Goal: Task Accomplishment & Management: Manage account settings

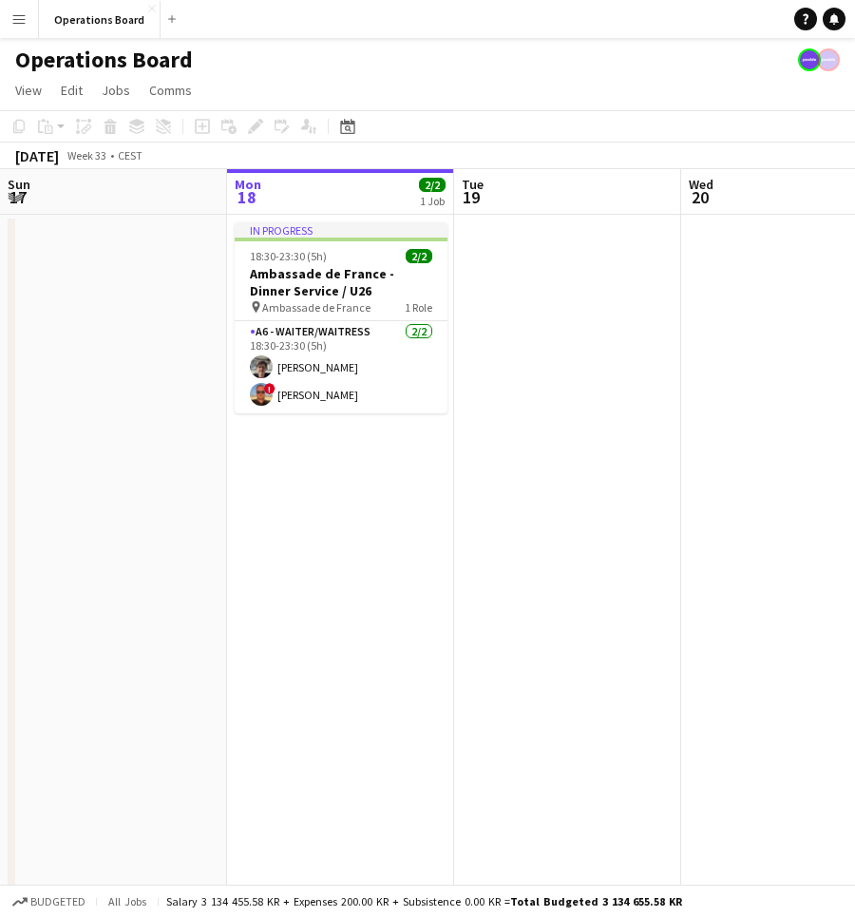
click at [21, 23] on app-icon "Menu" at bounding box center [18, 18] width 15 height 15
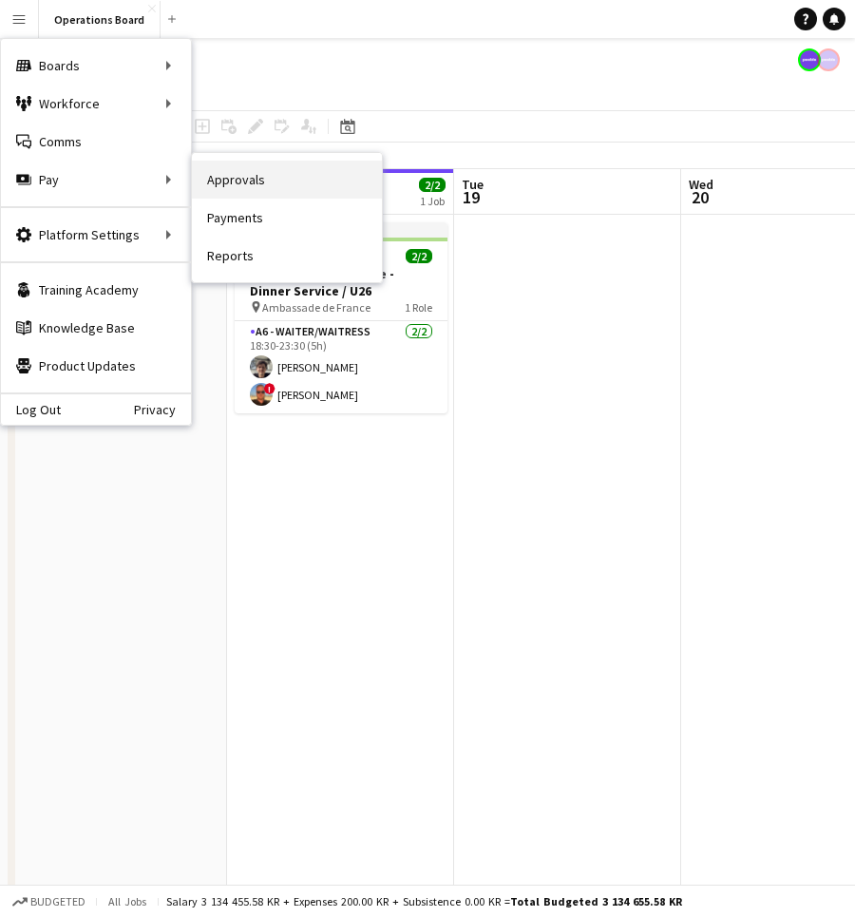
click at [259, 195] on link "Approvals" at bounding box center [287, 180] width 190 height 38
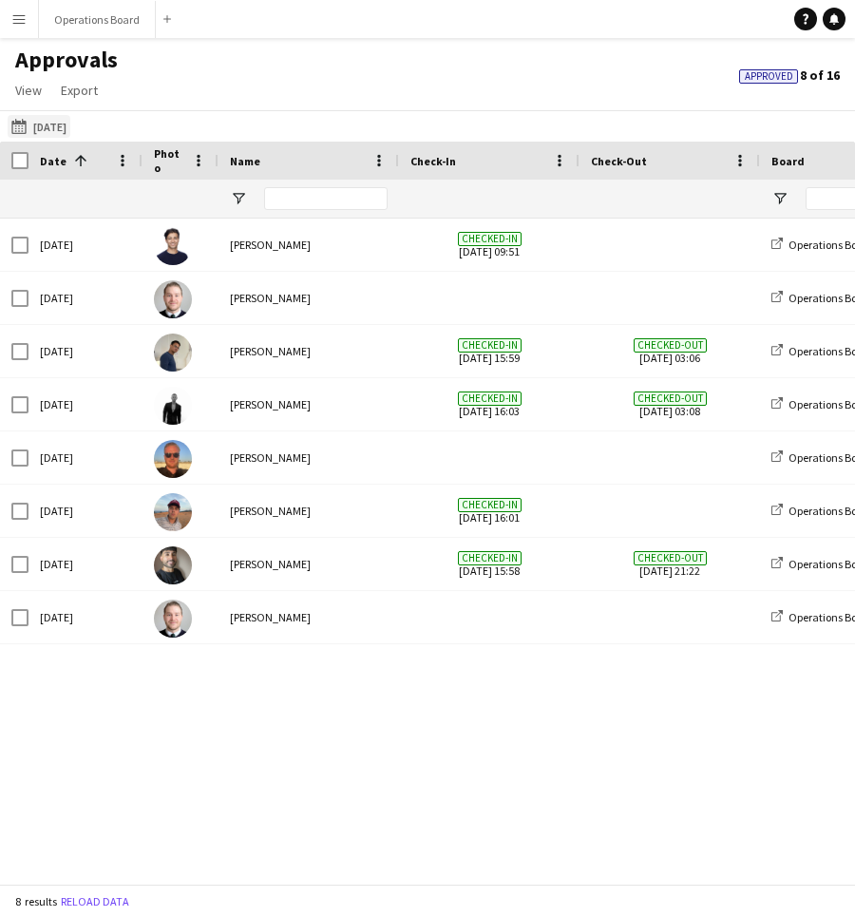
click at [37, 121] on button "[DATE] [DATE]" at bounding box center [39, 126] width 63 height 23
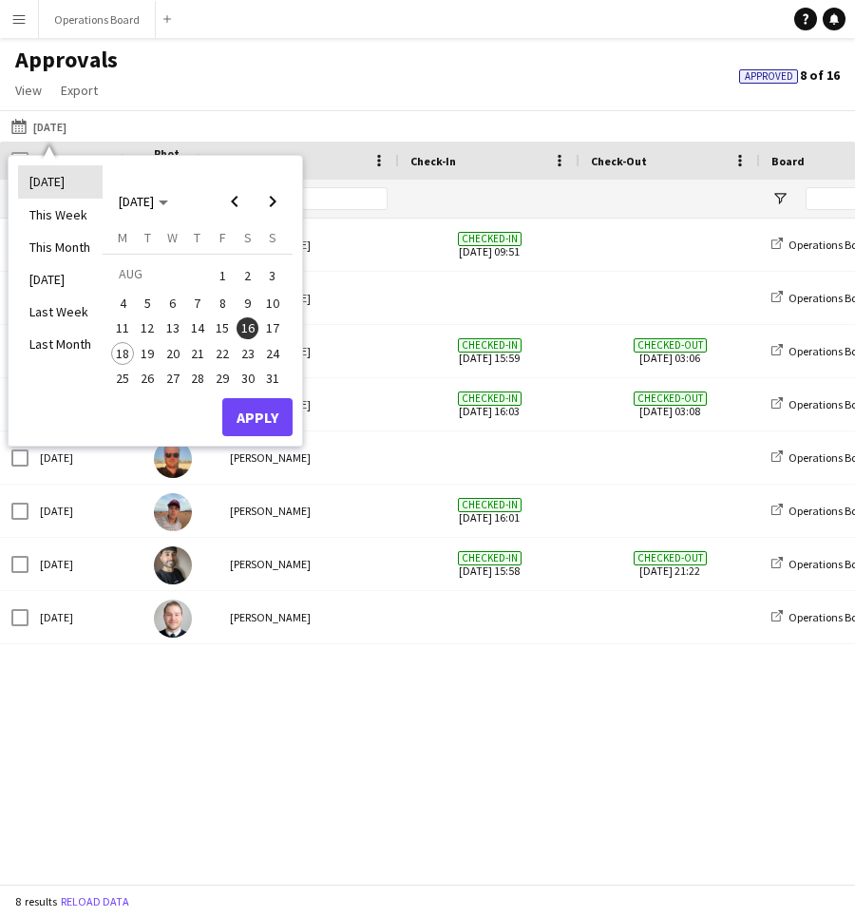
click at [84, 179] on li "[DATE]" at bounding box center [60, 181] width 85 height 32
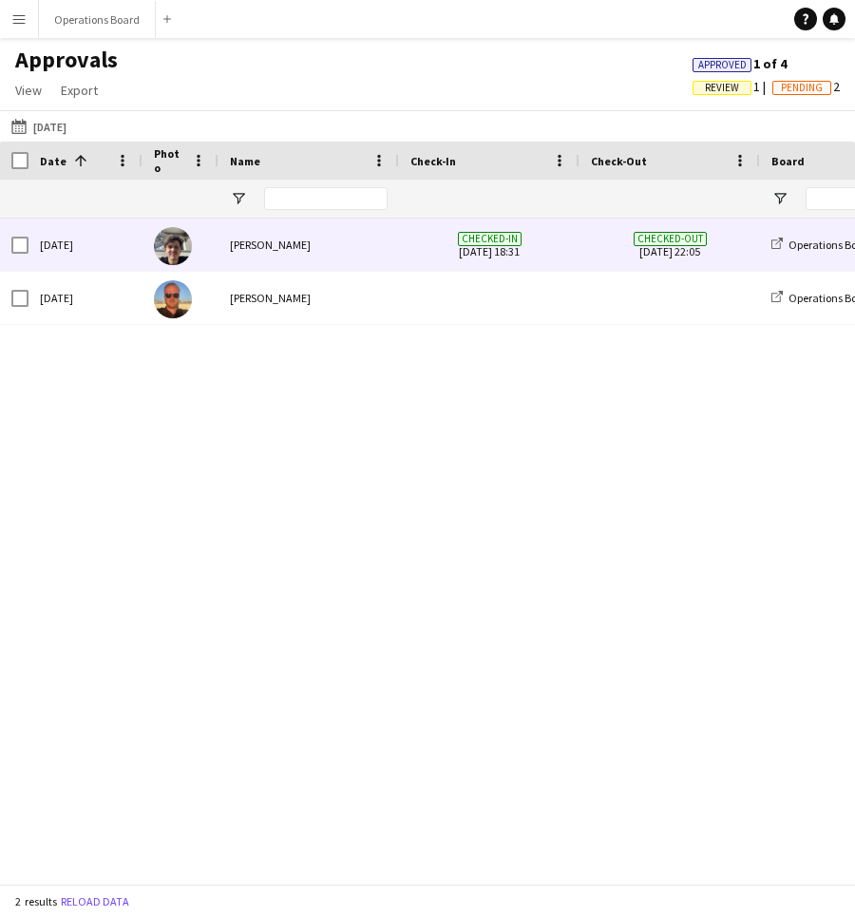
click at [477, 244] on span "Checked-in [DATE] 18:31" at bounding box center [490, 245] width 158 height 52
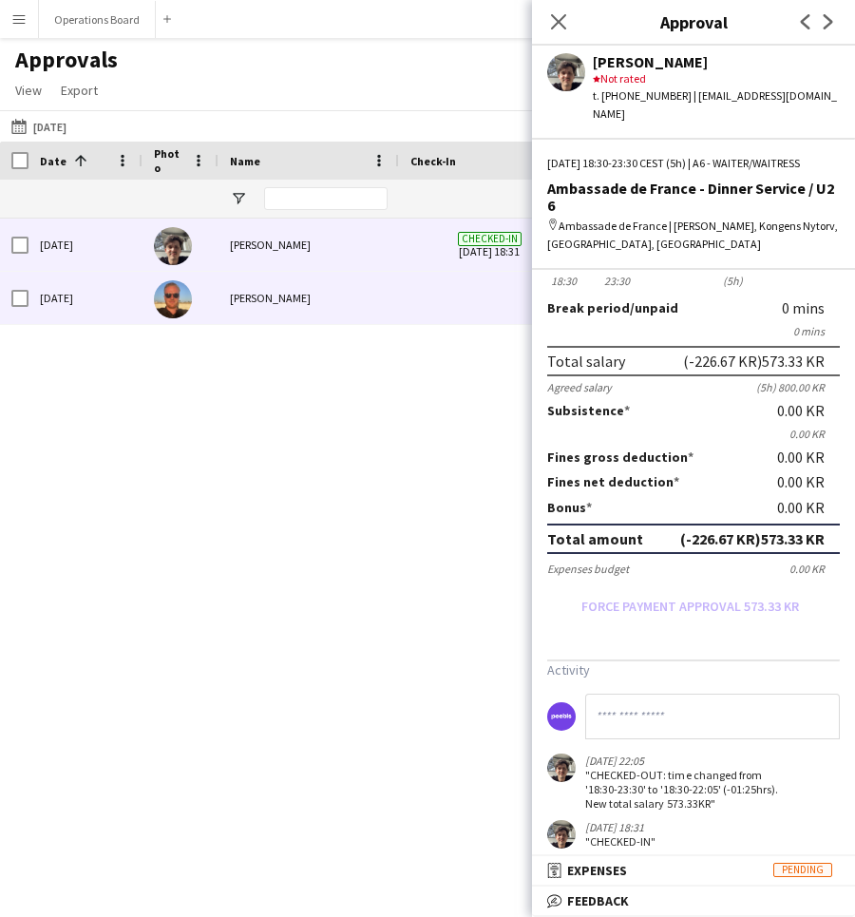
scroll to position [94, 0]
click at [368, 297] on div "[PERSON_NAME]" at bounding box center [309, 298] width 181 height 52
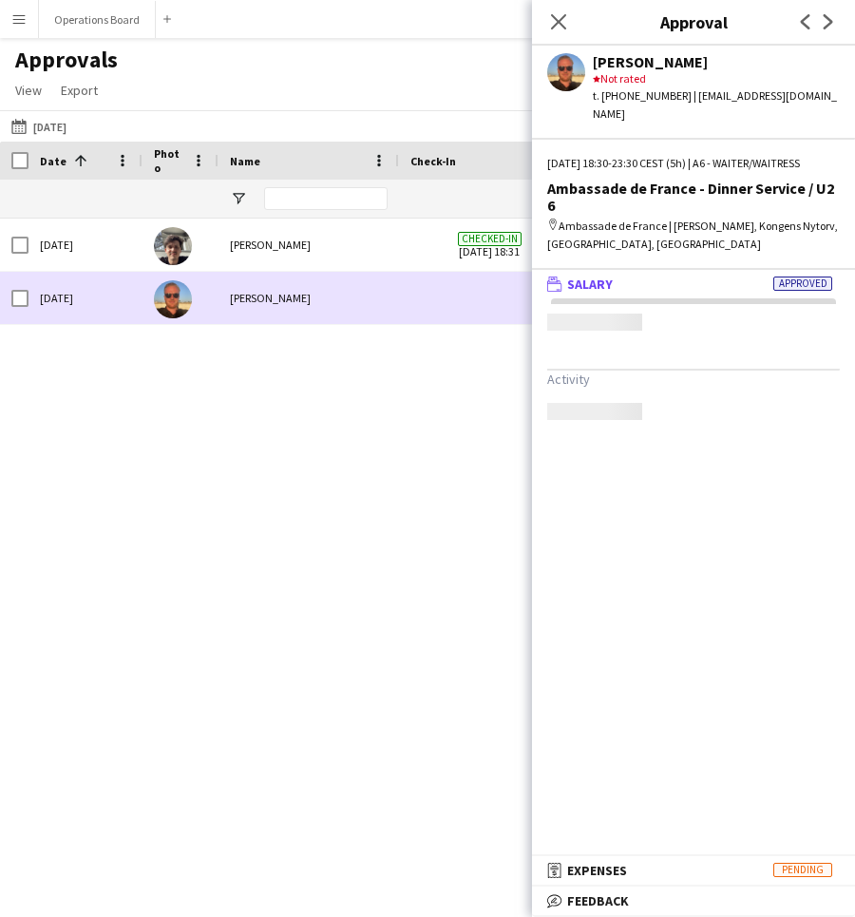
scroll to position [0, 0]
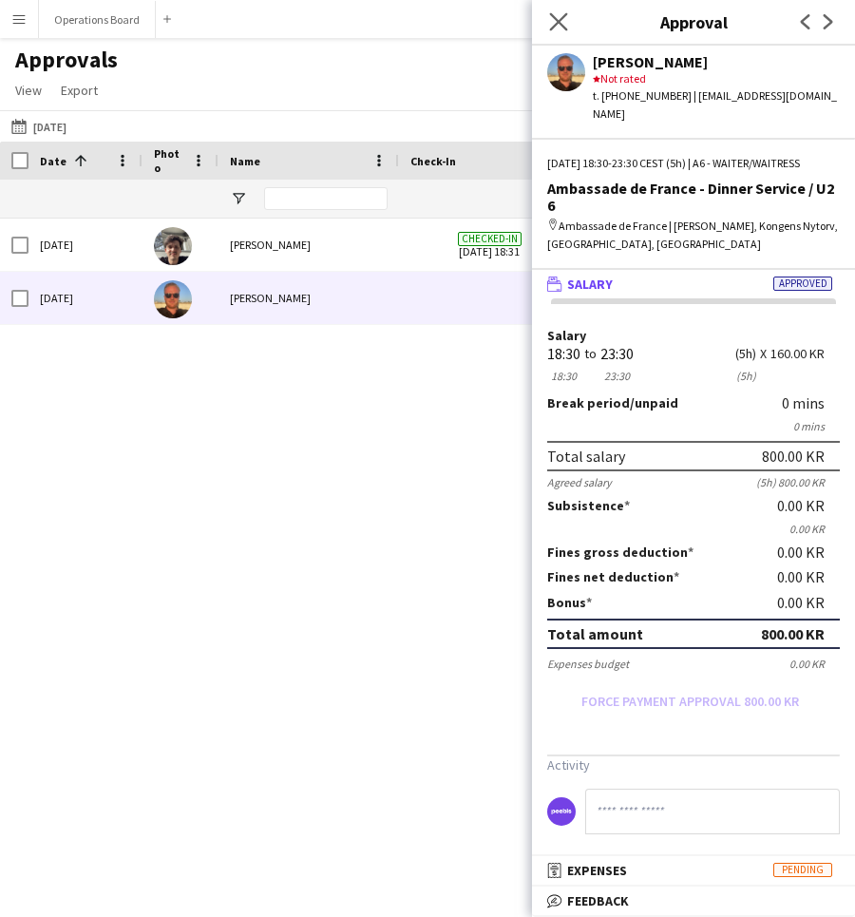
click at [548, 28] on app-icon "Close pop-in" at bounding box center [560, 23] width 28 height 28
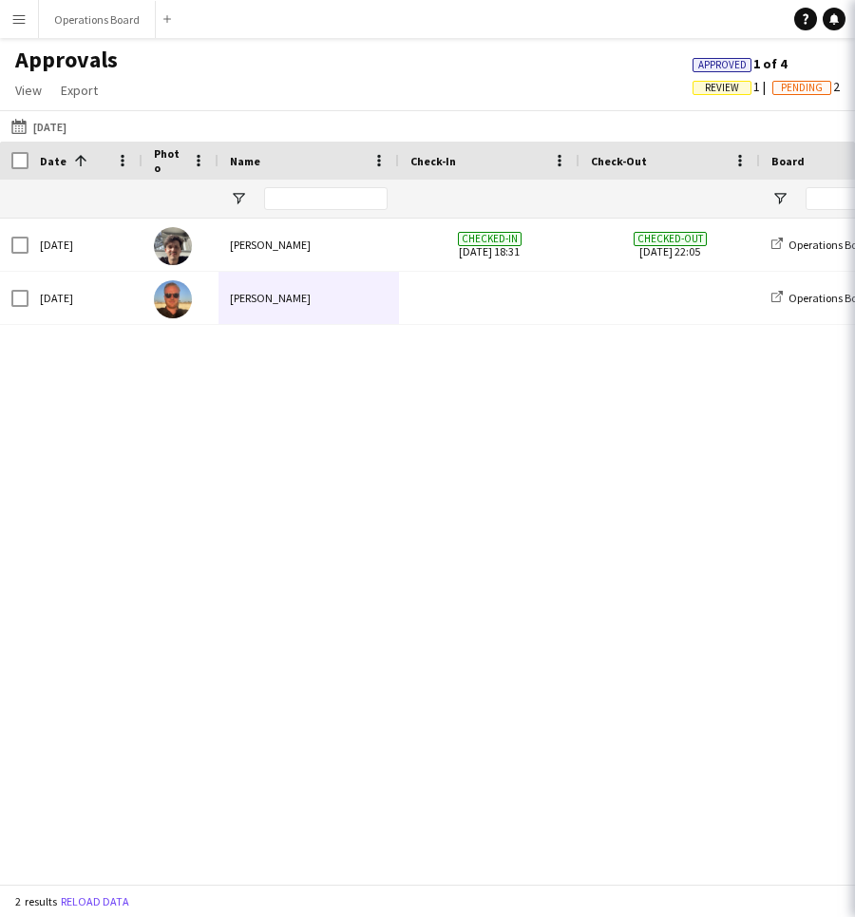
click at [532, 71] on div "Approvals View Customise view Customise filters Reset Filters Reset View Reset …" at bounding box center [427, 78] width 855 height 65
click at [705, 92] on span "Review" at bounding box center [722, 88] width 34 height 12
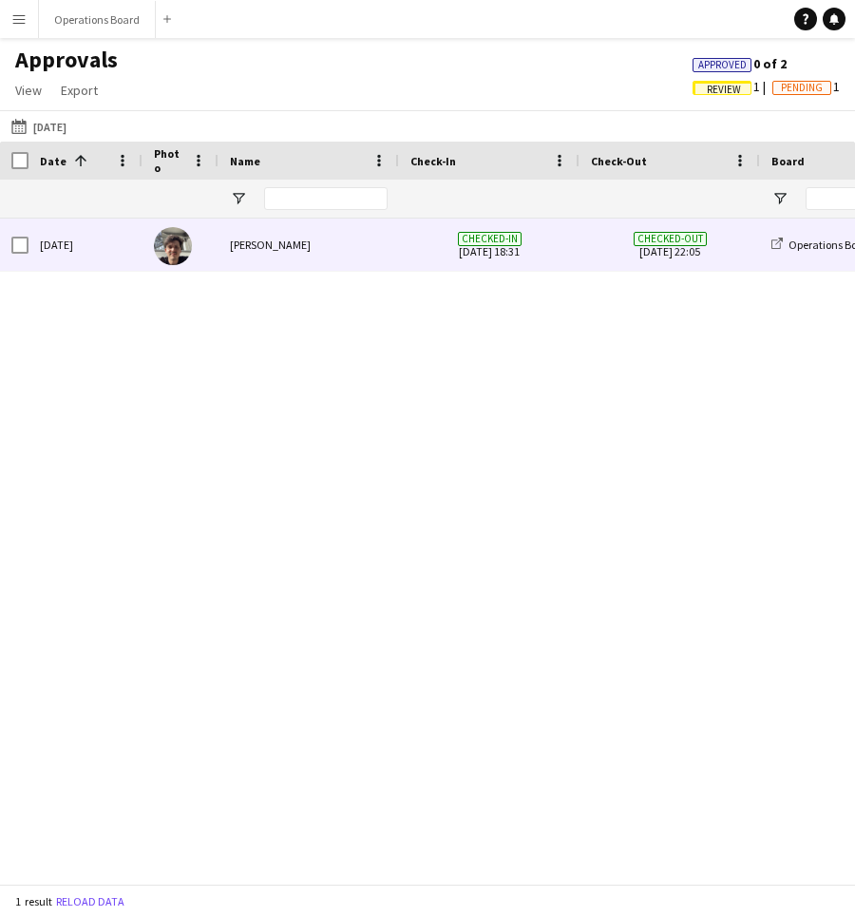
click at [596, 259] on span "Checked-out [DATE] 22:05" at bounding box center [670, 245] width 158 height 52
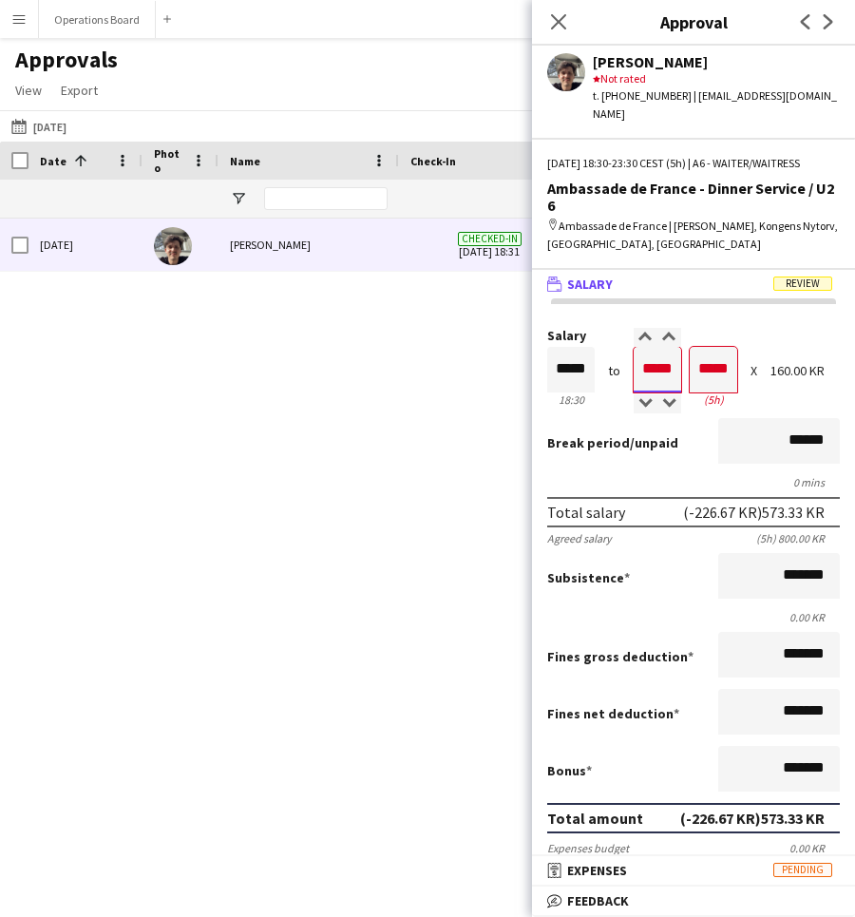
drag, startPoint x: 661, startPoint y: 351, endPoint x: 697, endPoint y: 356, distance: 36.6
click at [697, 356] on div "Salary ***** 18:30 to ***** 23:30 ***** (5h) X 160.00 KR" at bounding box center [693, 370] width 293 height 82
type input "*****"
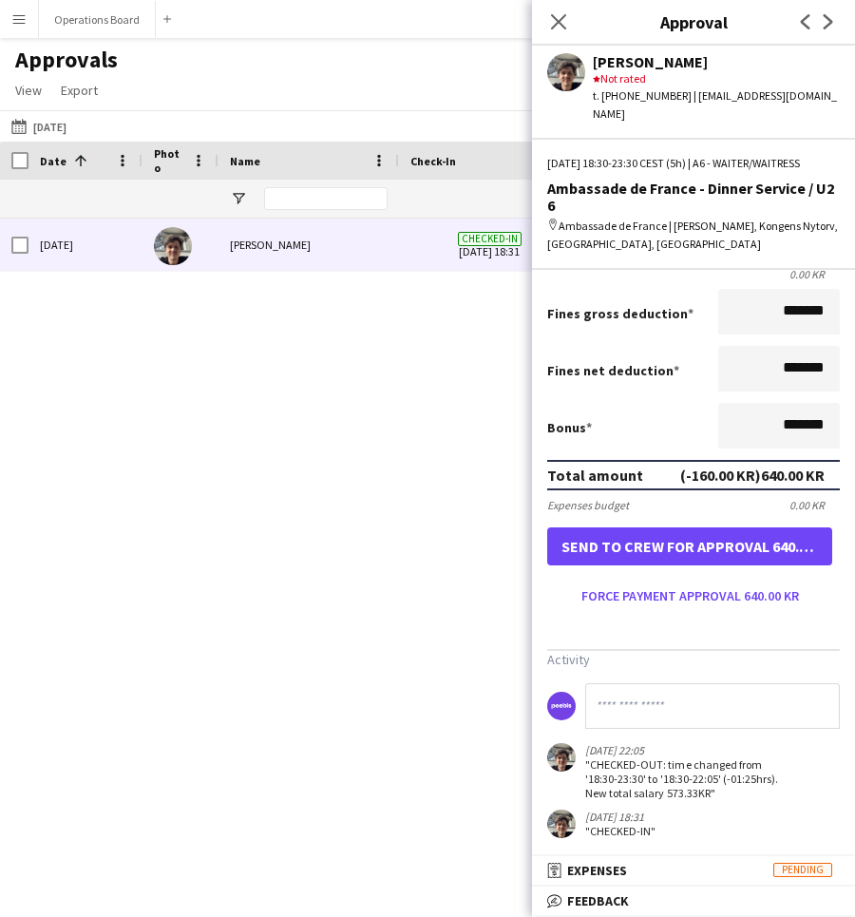
scroll to position [342, 0]
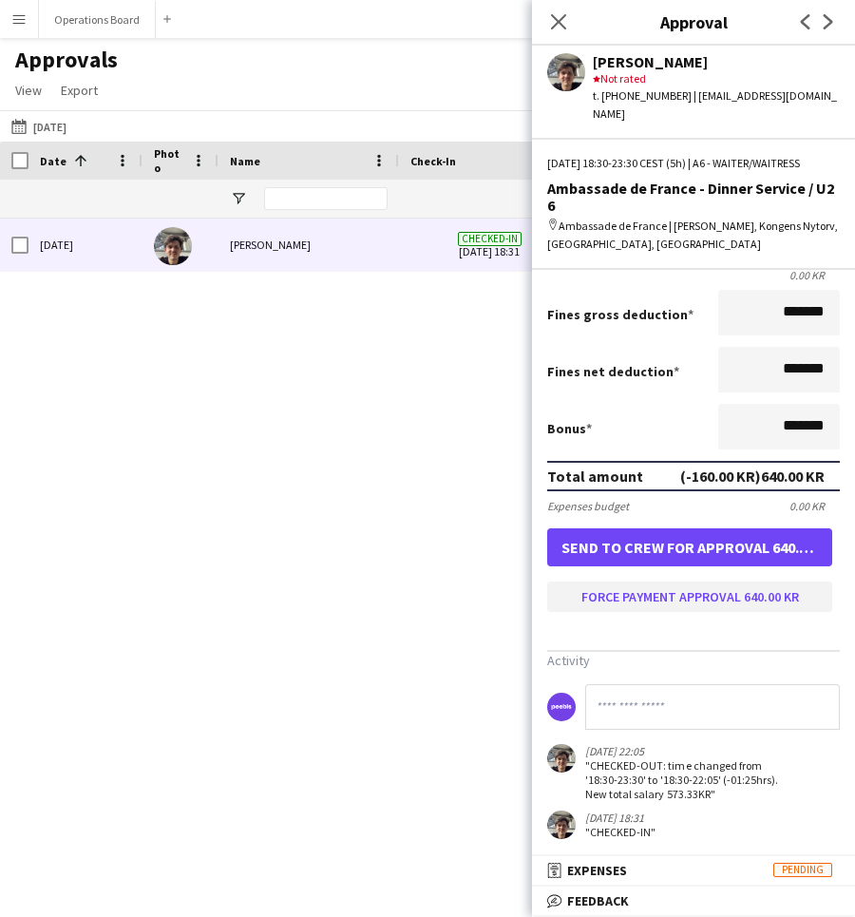
click at [681, 585] on button "Force payment approval 640.00 KR" at bounding box center [689, 597] width 285 height 30
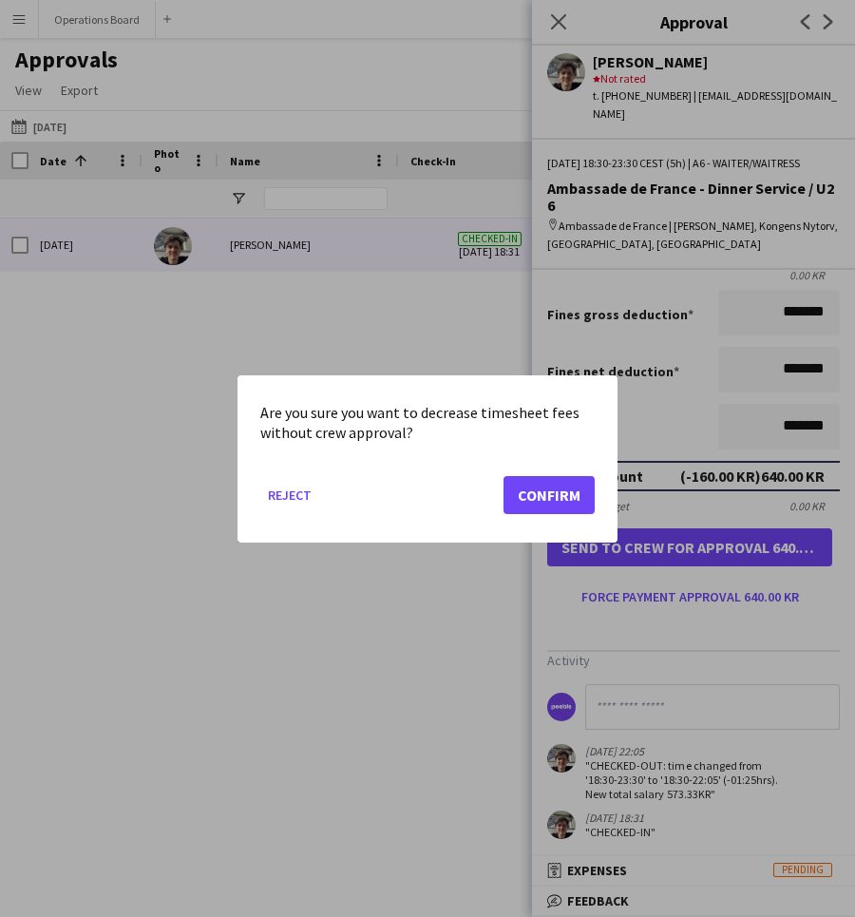
click at [570, 491] on button "Confirm" at bounding box center [549, 494] width 91 height 38
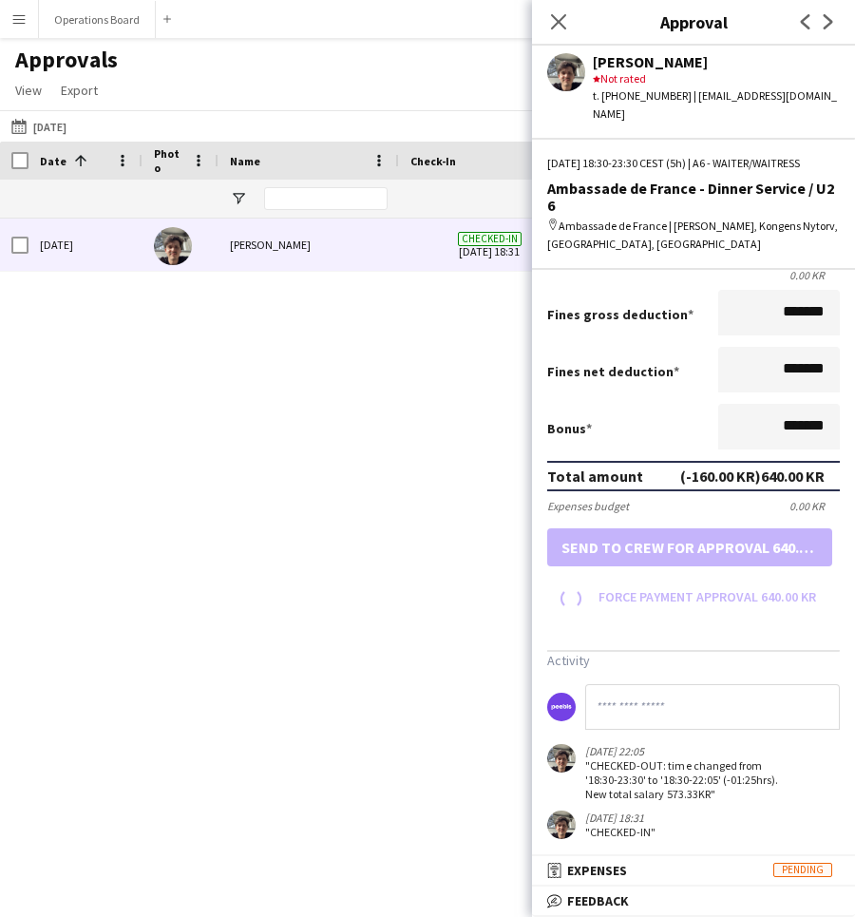
scroll to position [195, 0]
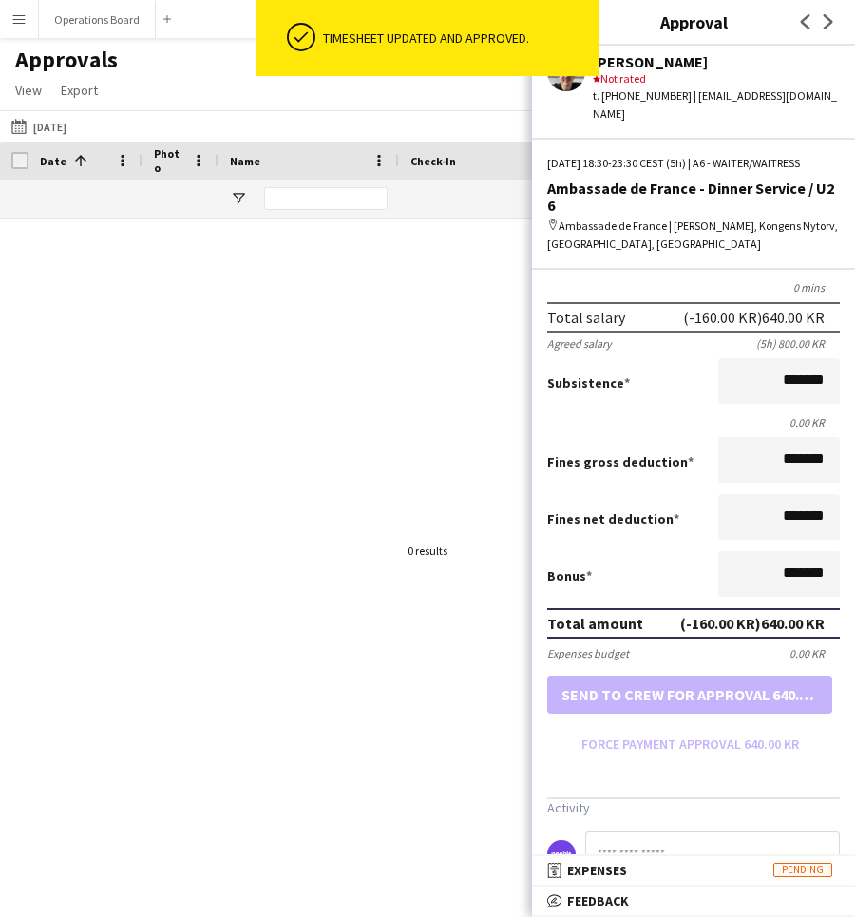
click at [421, 354] on div at bounding box center [427, 551] width 855 height 665
click at [569, 11] on div "Timesheet updated and approved." at bounding box center [457, 38] width 283 height 76
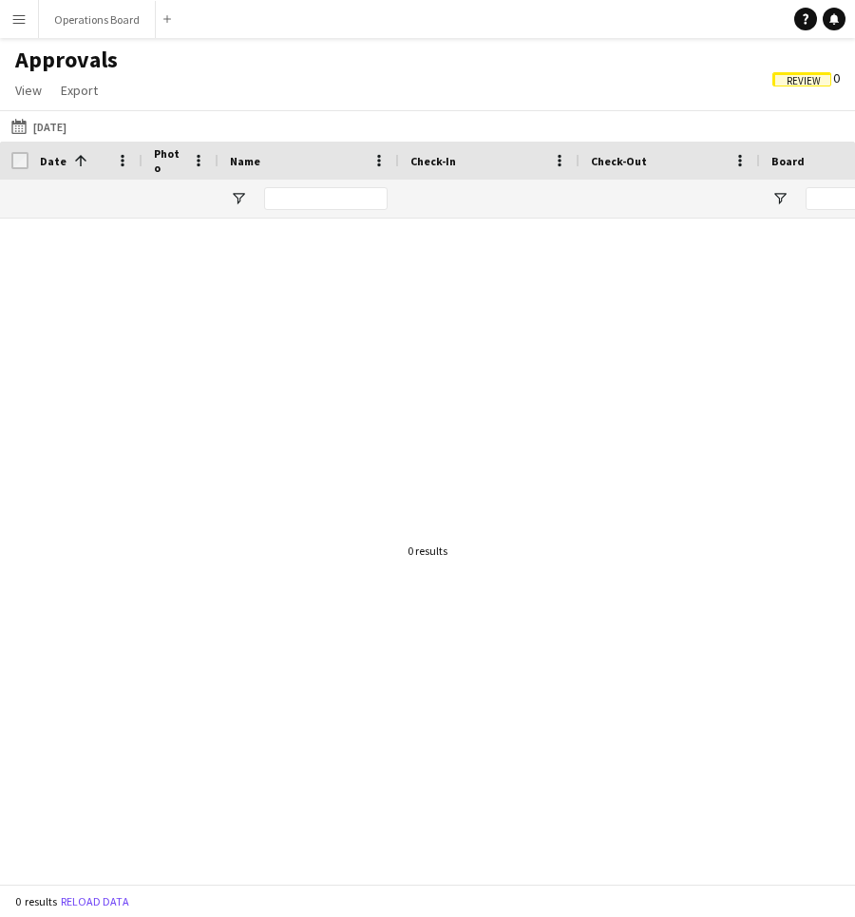
click at [839, 77] on span "Review 0" at bounding box center [806, 77] width 67 height 17
click at [810, 80] on span "Review" at bounding box center [804, 81] width 34 height 12
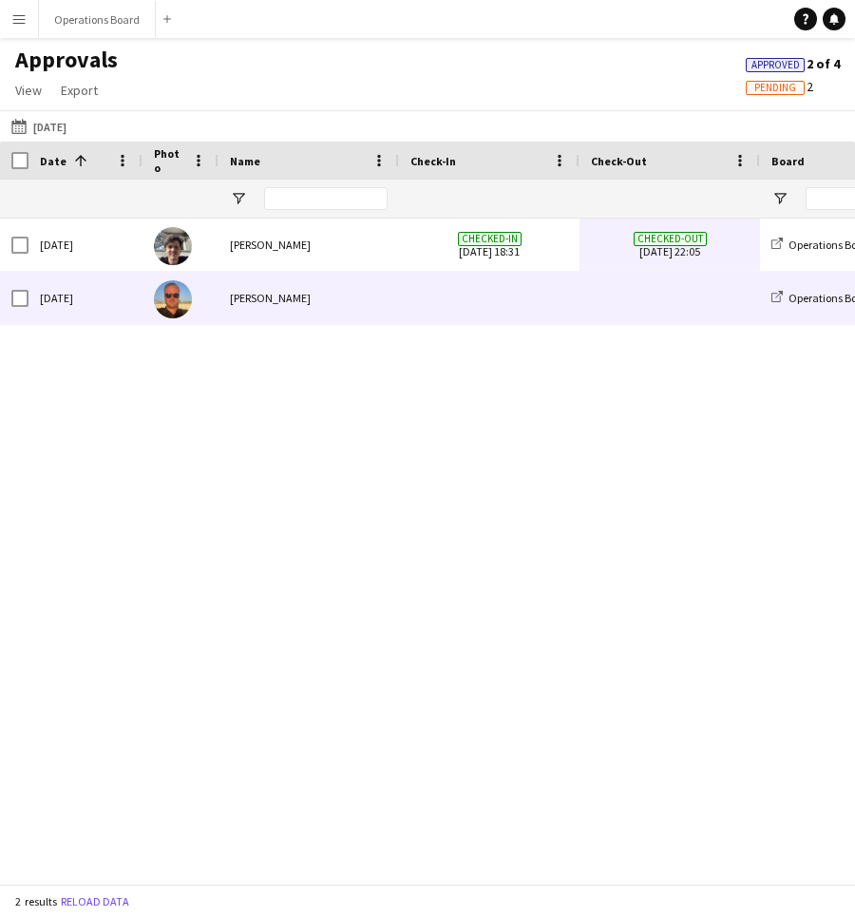
click at [246, 298] on div "[PERSON_NAME]" at bounding box center [309, 298] width 181 height 52
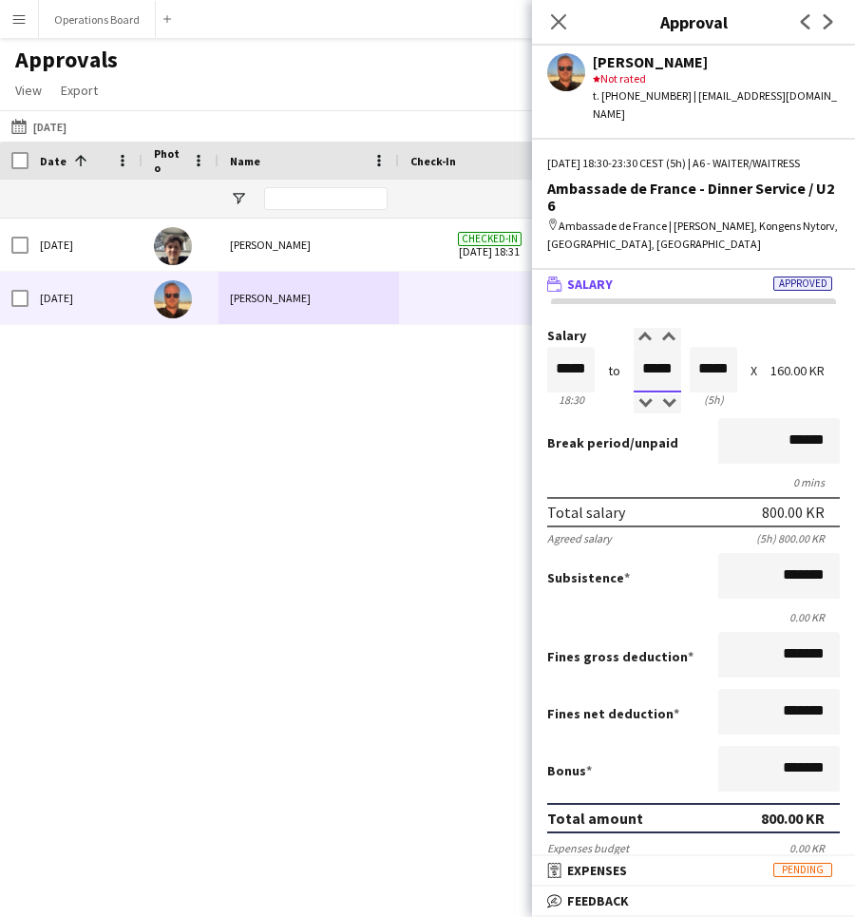
drag, startPoint x: 636, startPoint y: 350, endPoint x: 695, endPoint y: 350, distance: 58.9
click at [695, 350] on div "Salary ***** 18:30 to ***** 23:30 ***** (5h) X 160.00 KR" at bounding box center [693, 370] width 293 height 82
type input "*****"
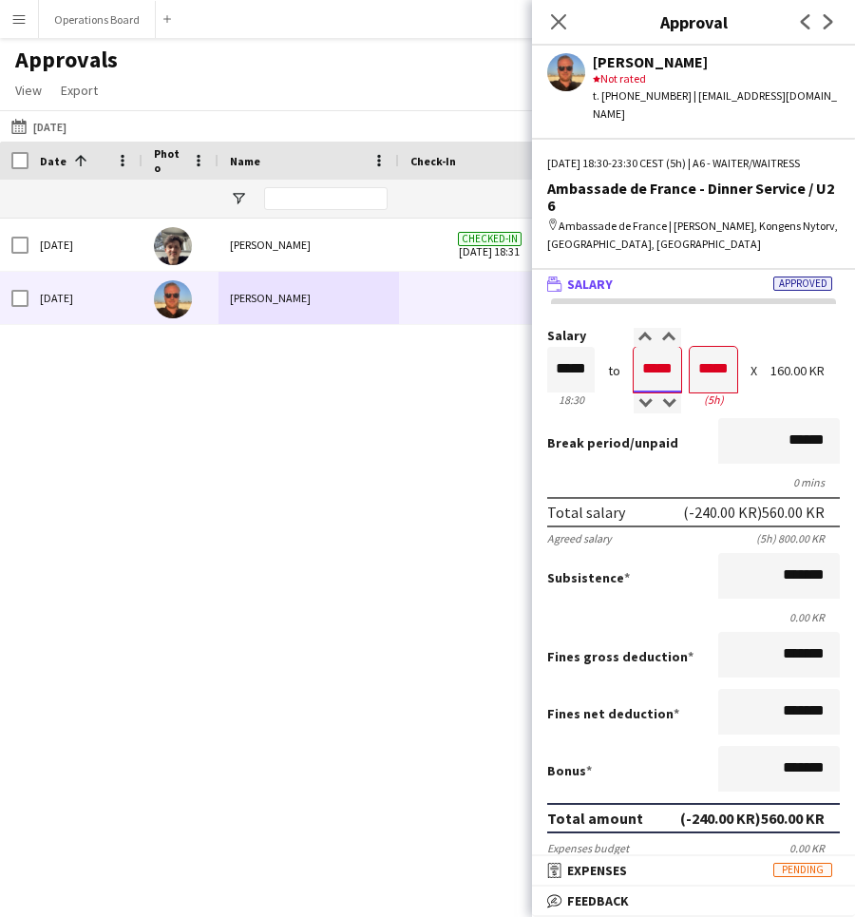
type input "*****"
click at [562, 24] on icon at bounding box center [558, 21] width 18 height 18
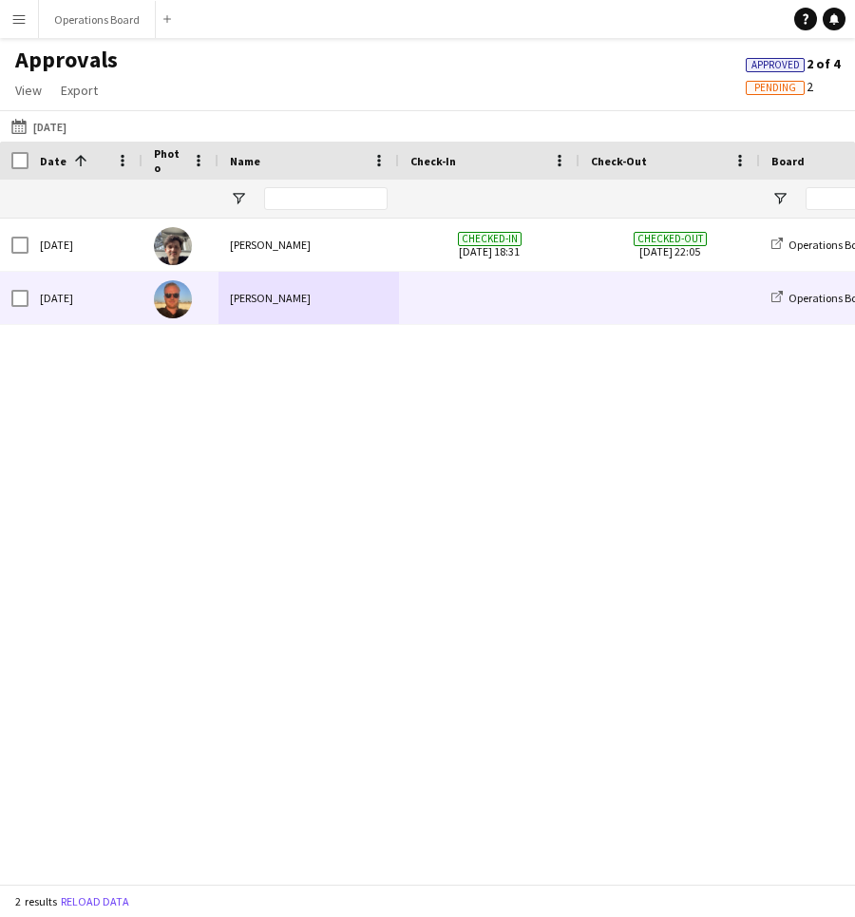
click at [558, 282] on span at bounding box center [490, 298] width 158 height 52
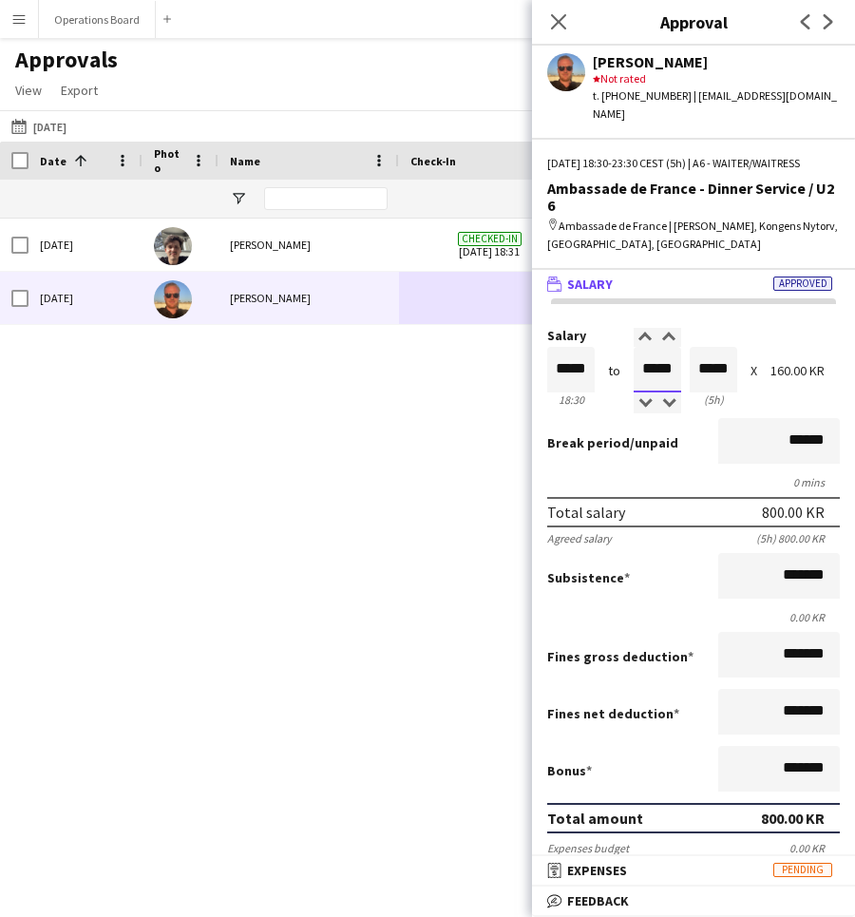
drag, startPoint x: 641, startPoint y: 348, endPoint x: 681, endPoint y: 348, distance: 40.9
click at [681, 348] on div "Salary ***** 18:30 to ***** 23:30 ***** (5h) X 160.00 KR" at bounding box center [693, 370] width 293 height 82
type input "*****"
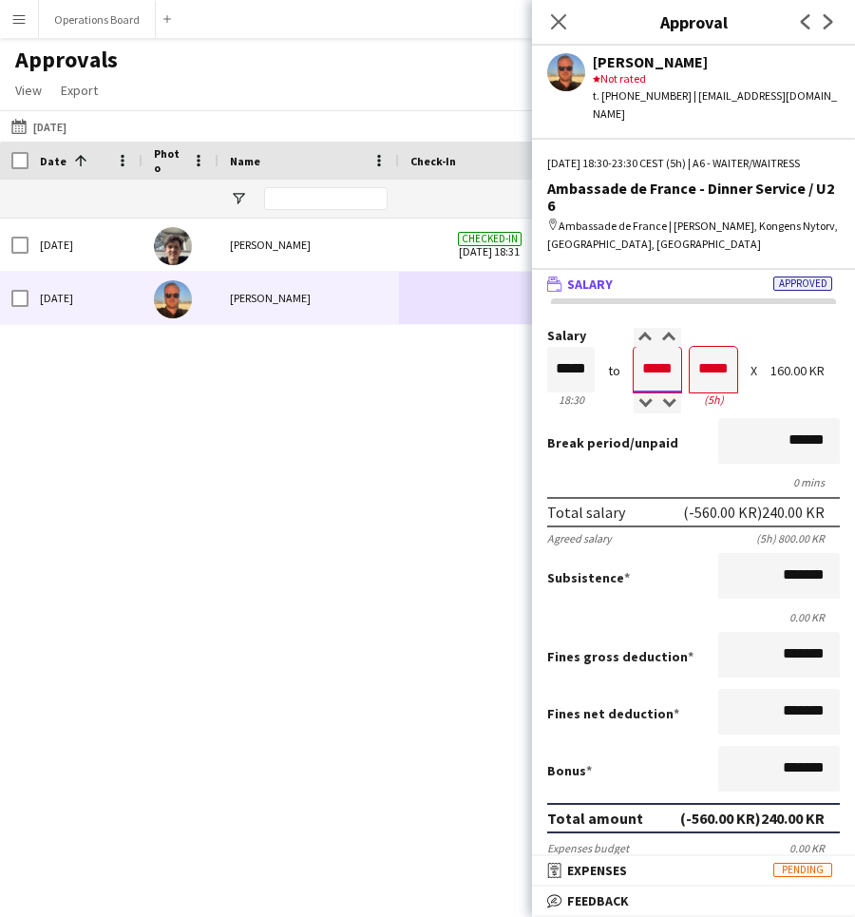
type input "*****"
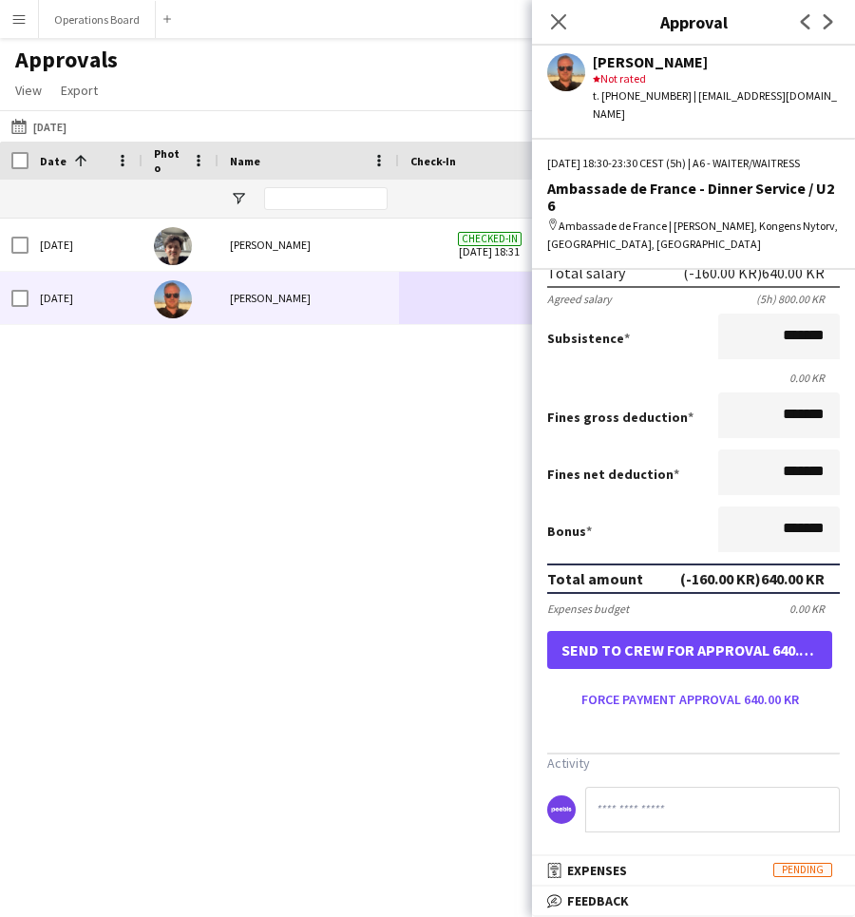
scroll to position [238, 0]
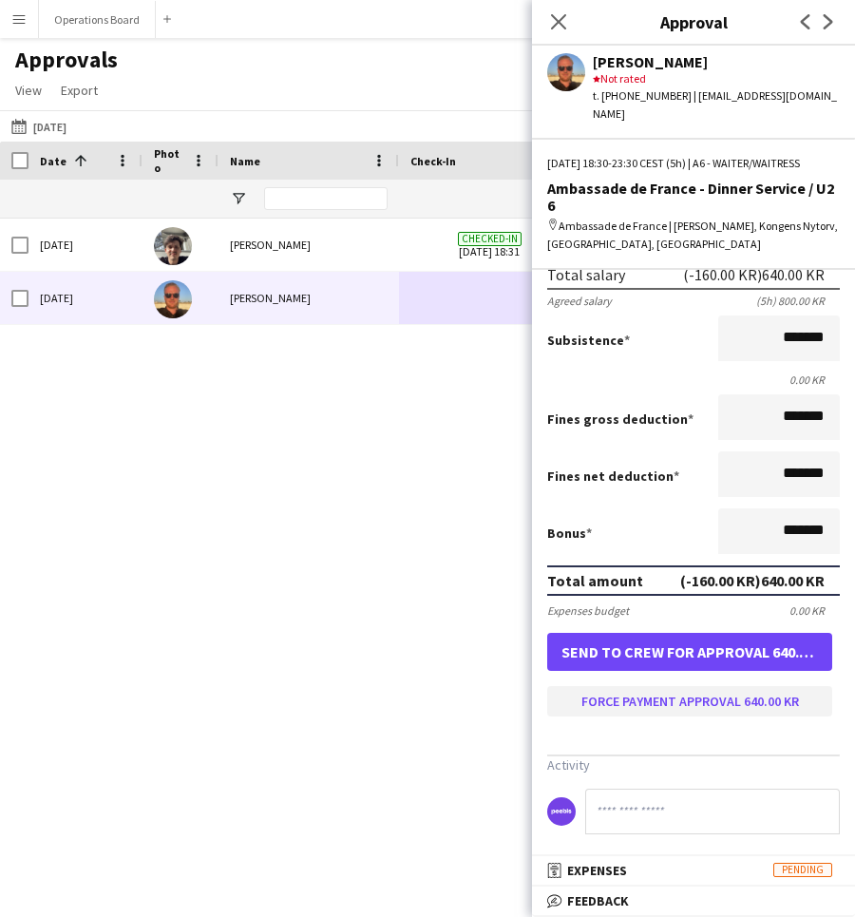
click at [700, 688] on button "Force payment approval 640.00 KR" at bounding box center [689, 701] width 285 height 30
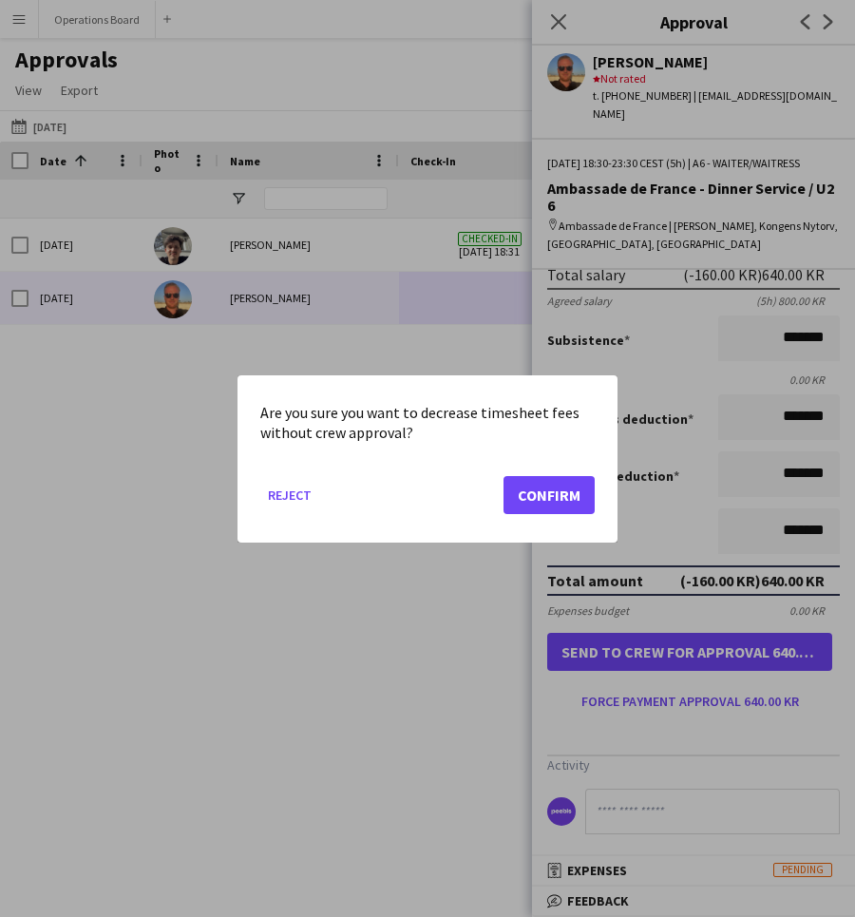
click at [527, 489] on button "Confirm" at bounding box center [549, 494] width 91 height 38
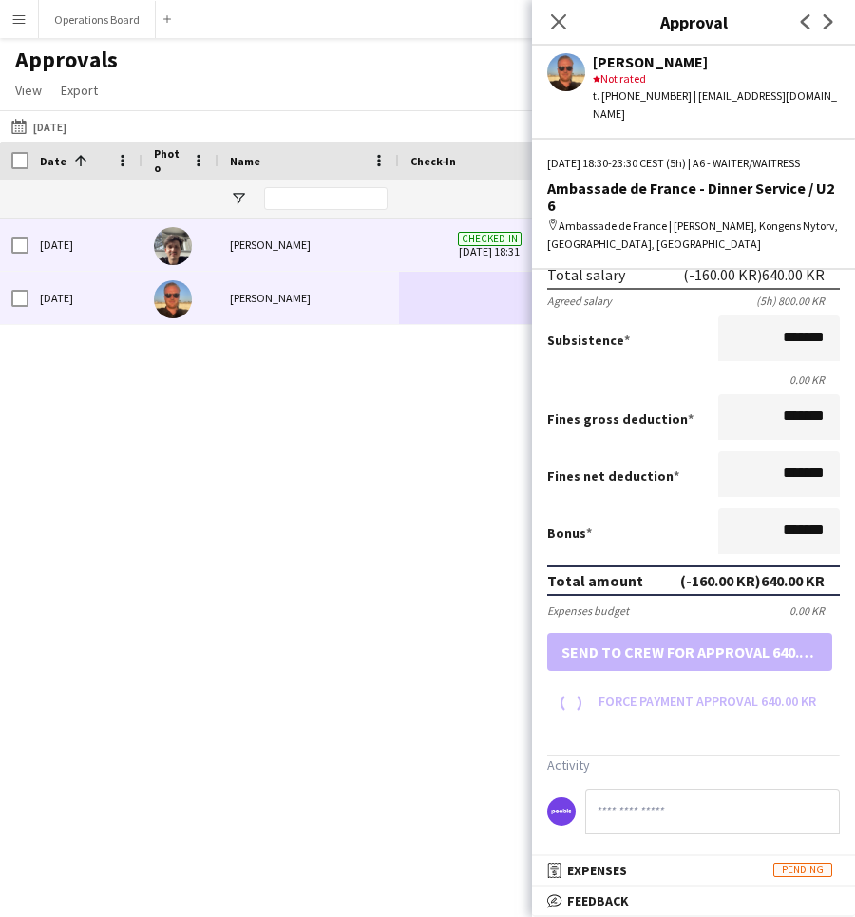
scroll to position [195, 0]
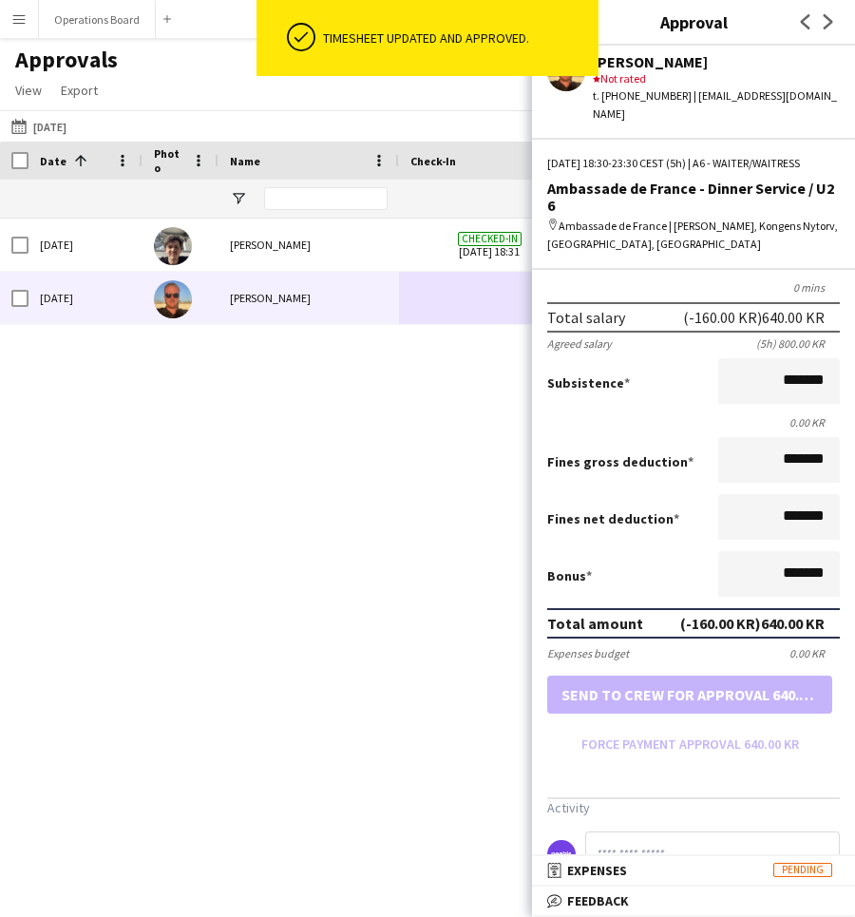
click at [562, 24] on div "Timesheet updated and approved." at bounding box center [457, 38] width 283 height 76
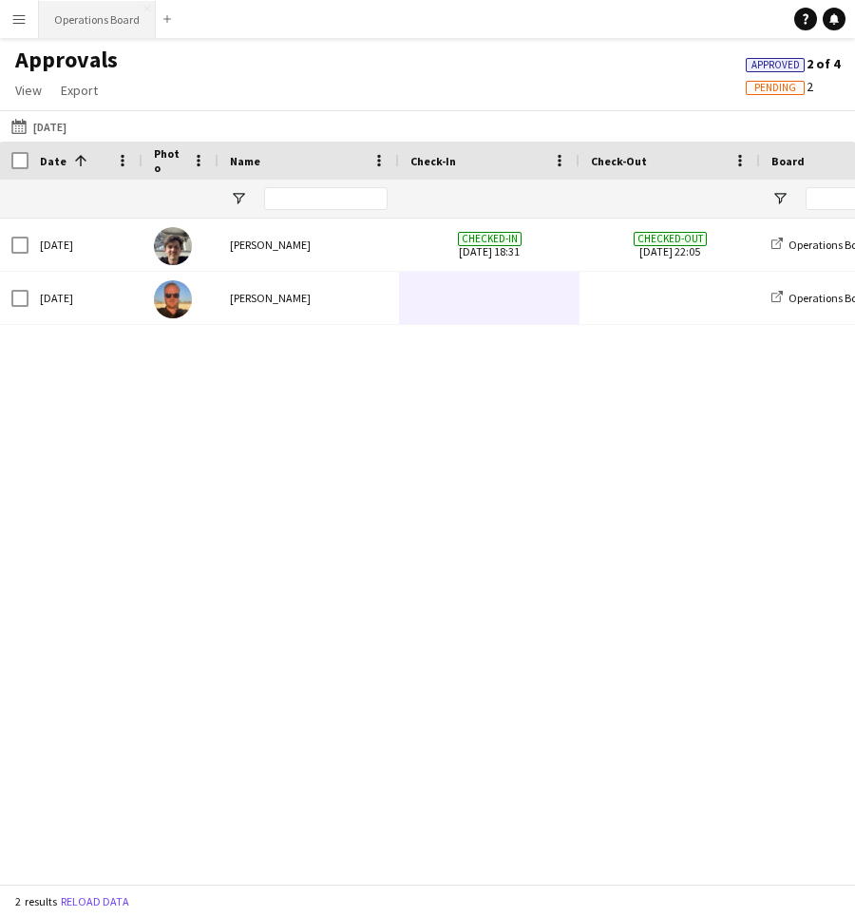
click at [84, 23] on button "Operations Board Close" at bounding box center [97, 19] width 117 height 37
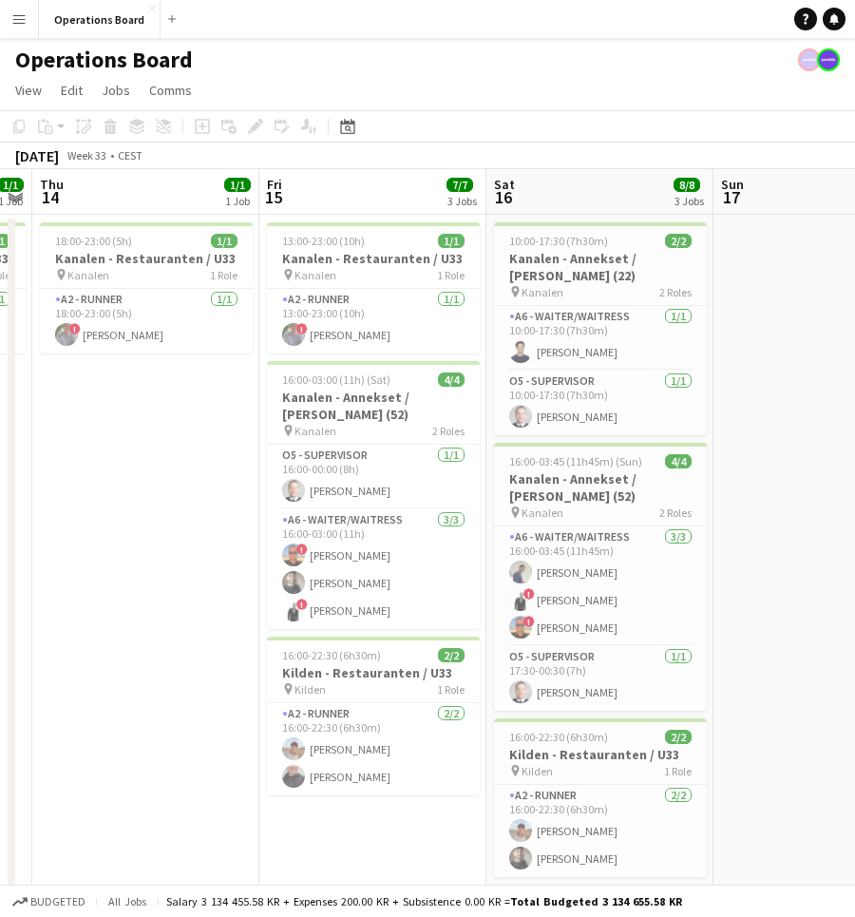
scroll to position [0, 586]
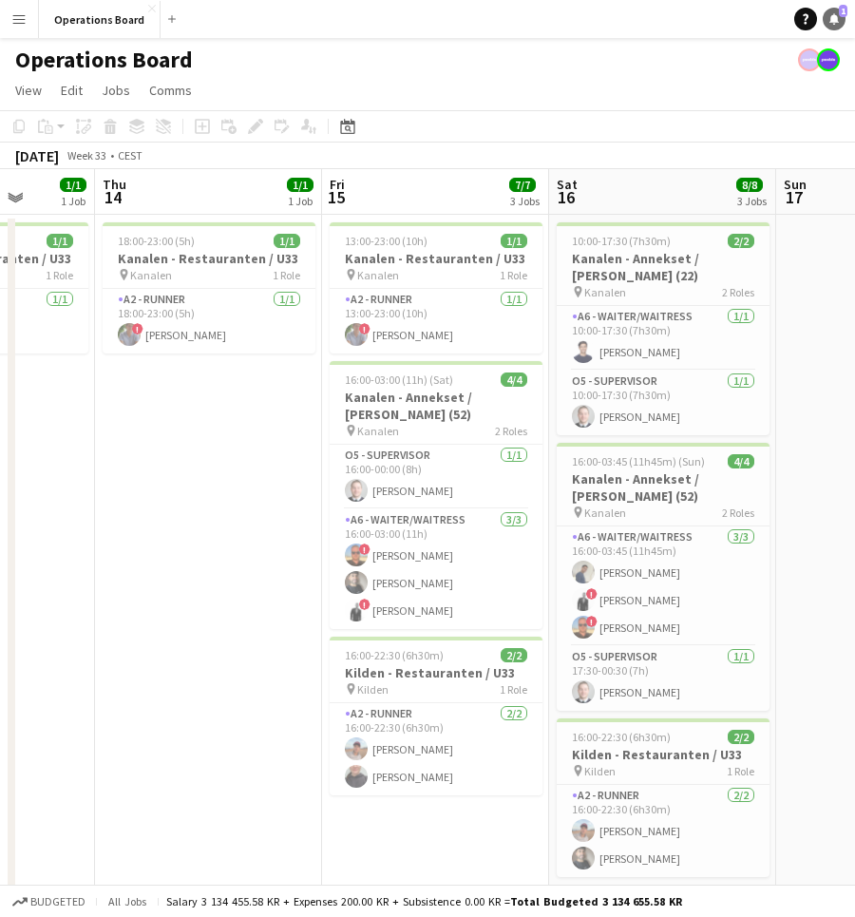
click at [829, 12] on link "Notifications 1" at bounding box center [834, 19] width 23 height 23
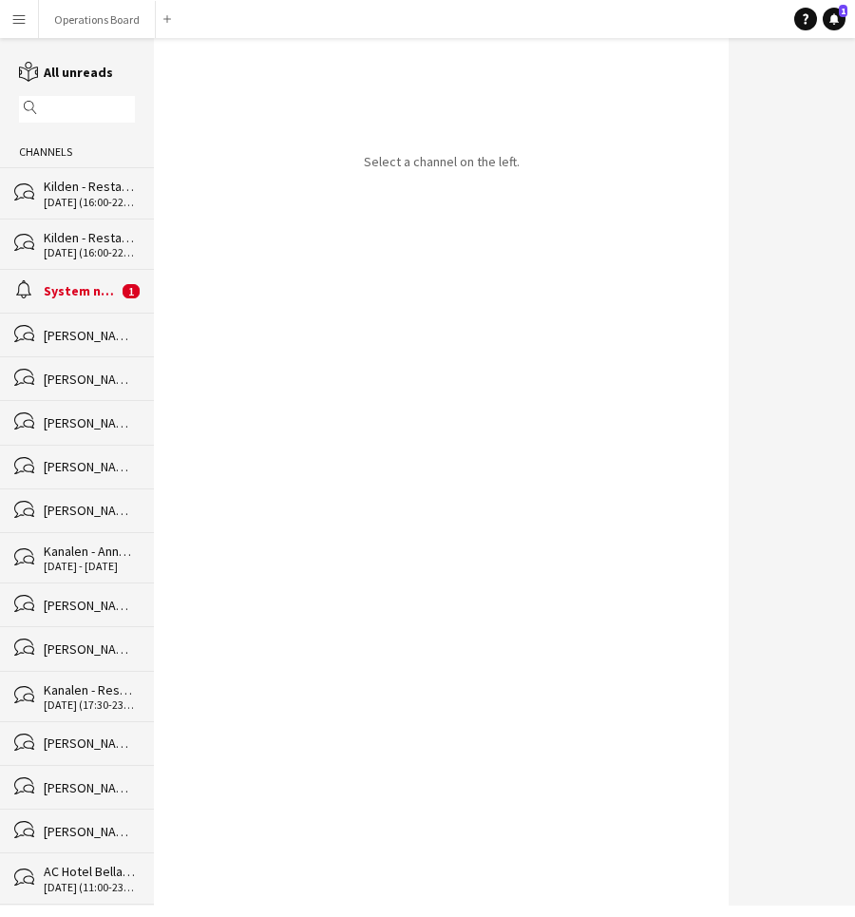
click at [68, 314] on div "bubbles [PERSON_NAME]" at bounding box center [77, 335] width 154 height 44
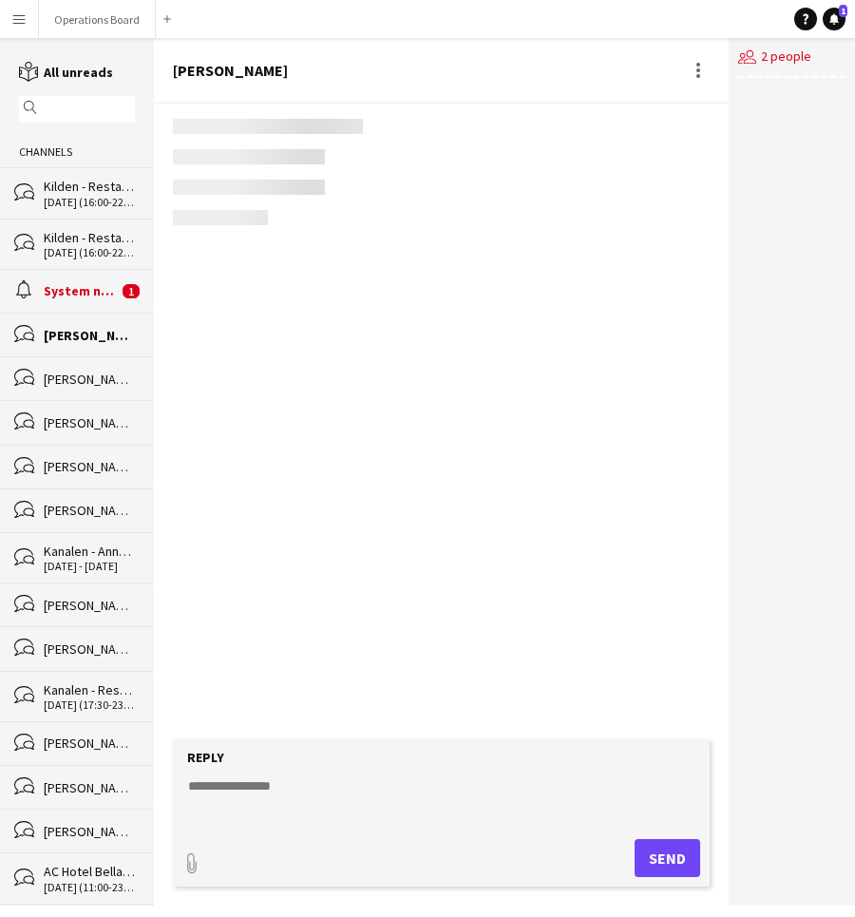
scroll to position [252, 0]
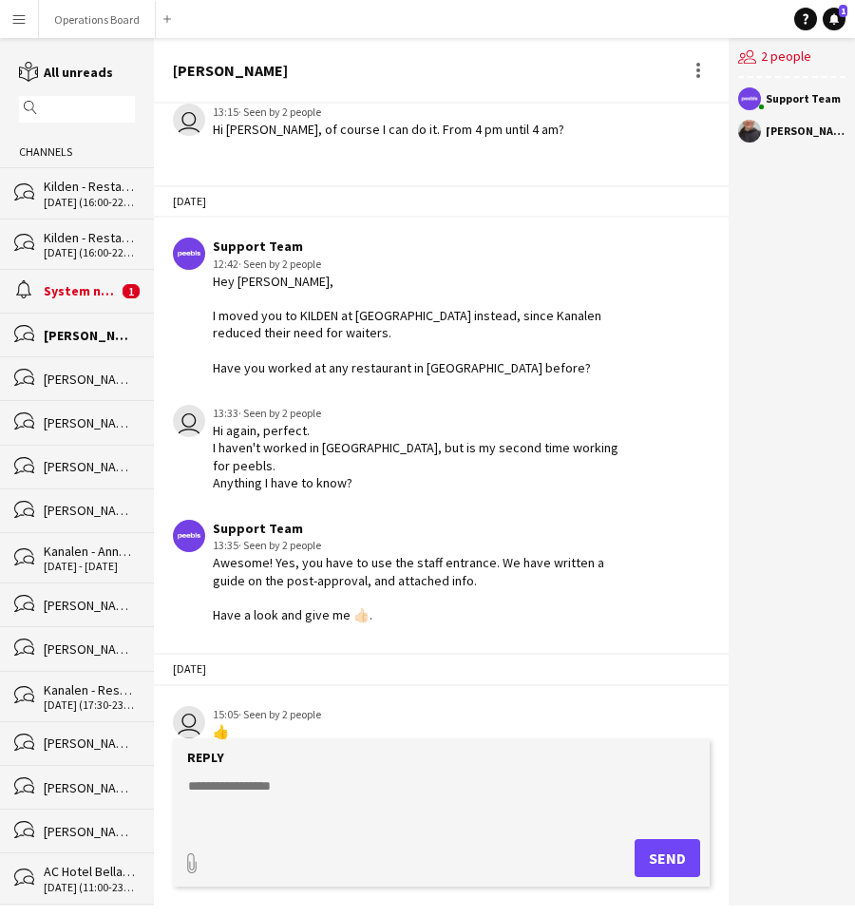
click at [64, 291] on div "System notifications" at bounding box center [81, 290] width 74 height 17
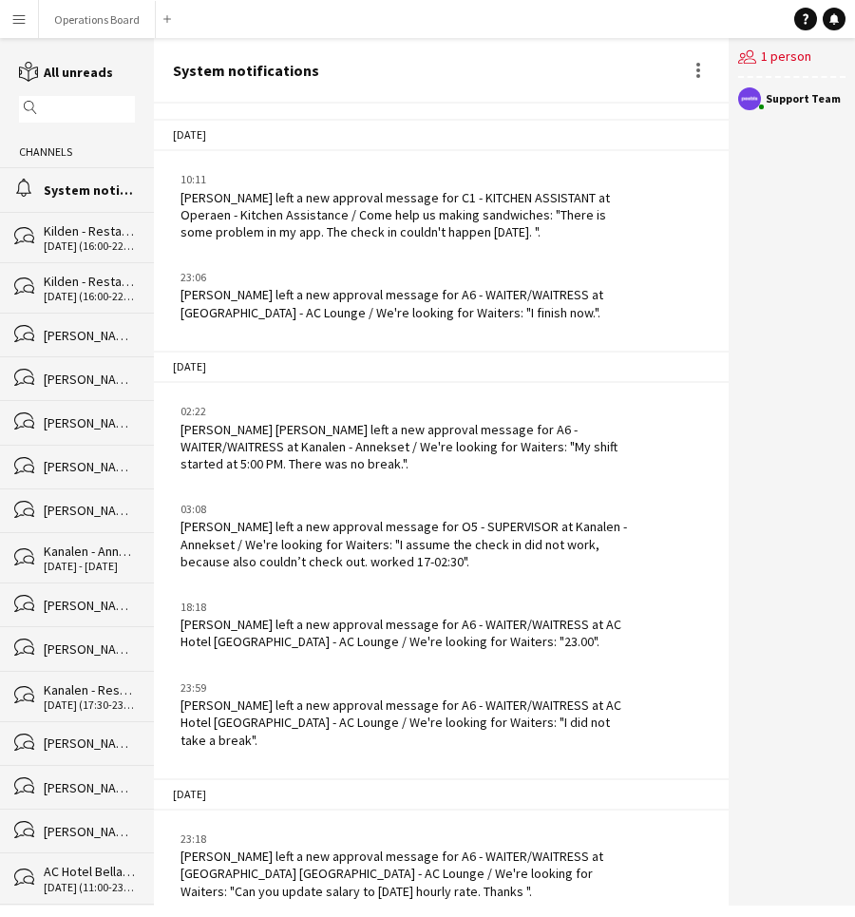
scroll to position [3047, 0]
